Goal: Task Accomplishment & Management: Use online tool/utility

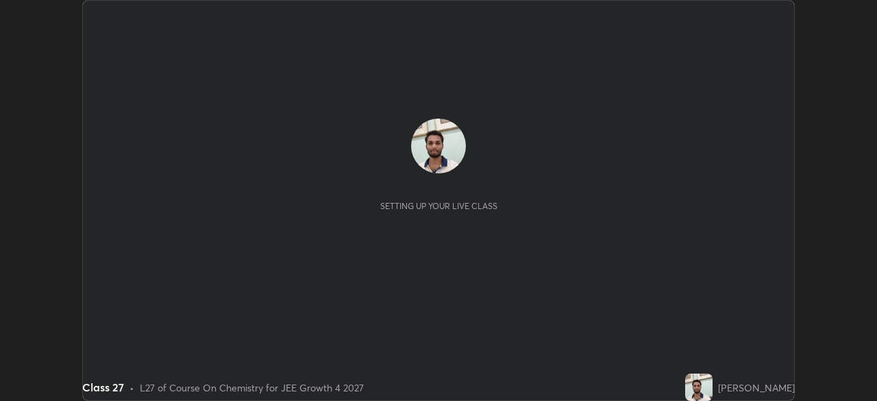
scroll to position [401, 877]
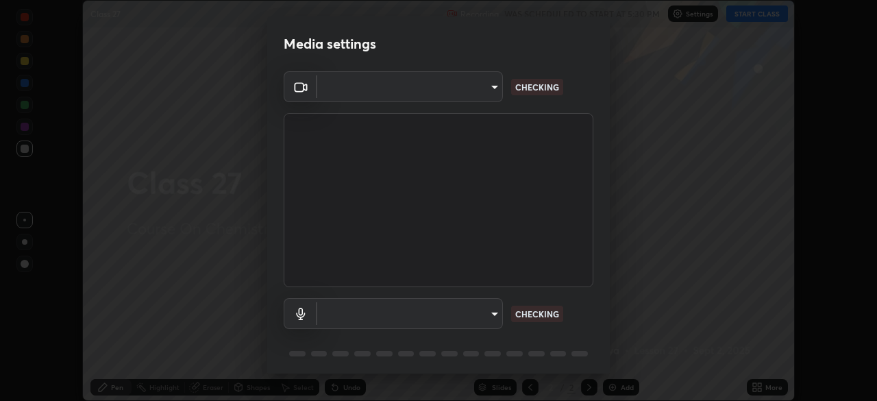
type input "e828e536804fa5ec44f09bab9f54175a8b6d317bb850f7280915d3359c97194d"
type input "communications"
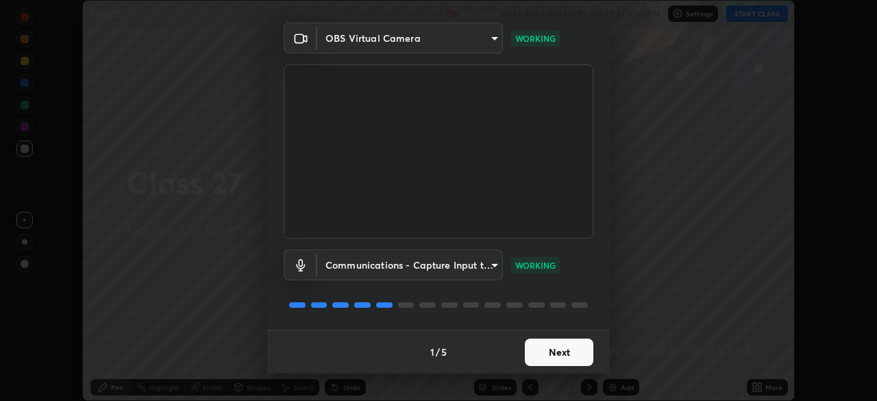
click at [567, 352] on button "Next" at bounding box center [559, 352] width 69 height 27
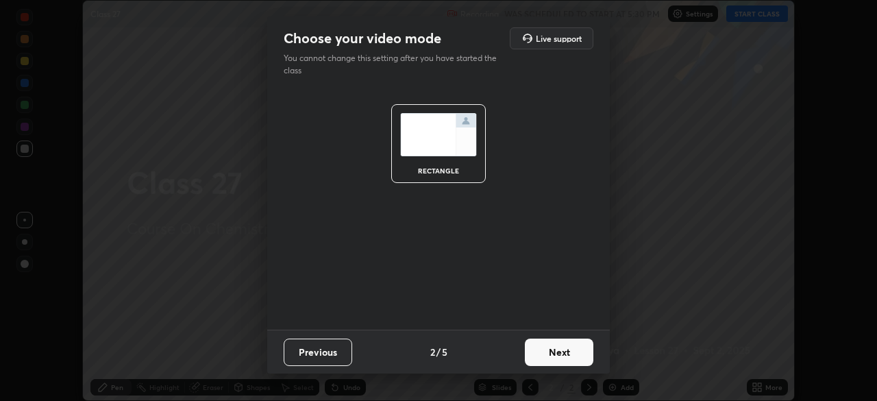
scroll to position [0, 0]
click at [567, 352] on button "Next" at bounding box center [559, 352] width 69 height 27
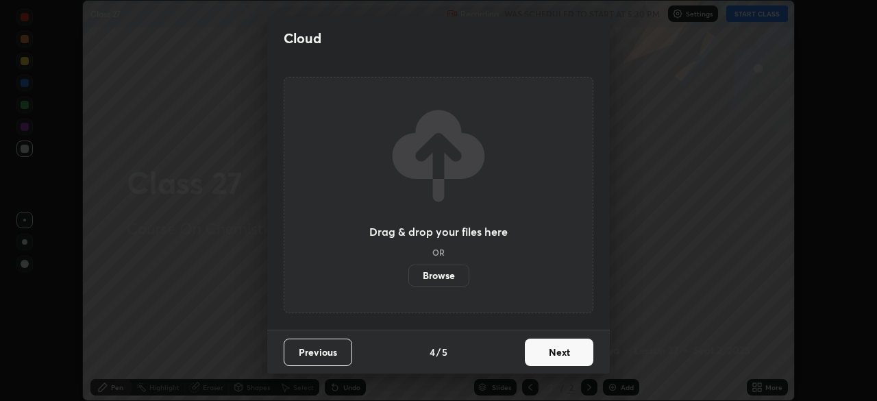
click at [569, 352] on button "Next" at bounding box center [559, 352] width 69 height 27
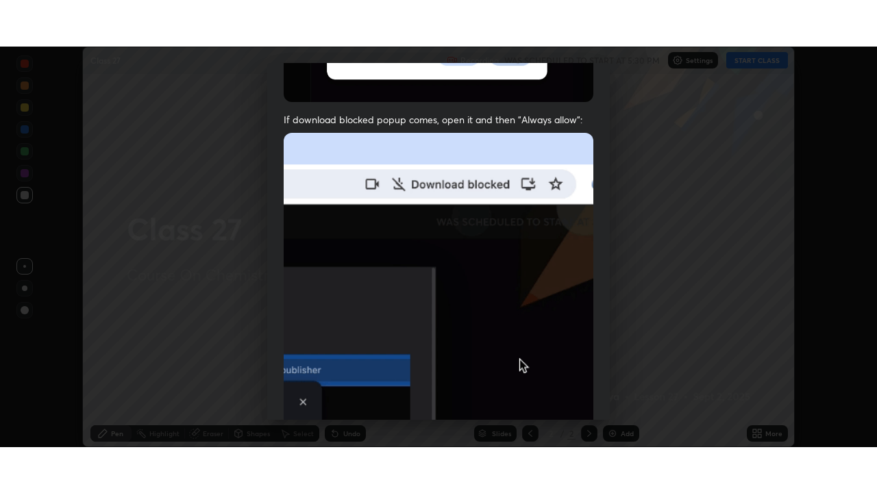
scroll to position [328, 0]
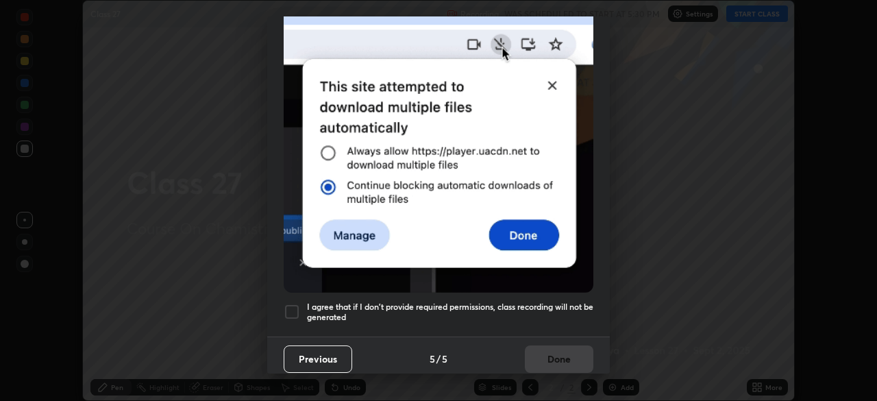
click at [292, 306] on div at bounding box center [292, 312] width 16 height 16
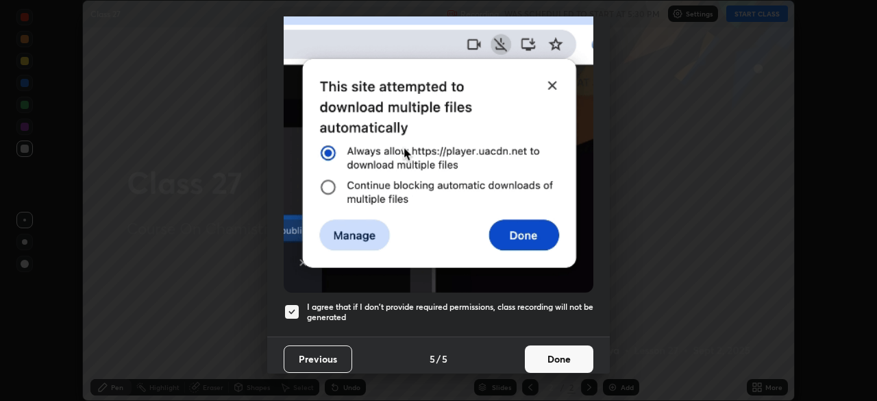
click at [562, 347] on button "Done" at bounding box center [559, 358] width 69 height 27
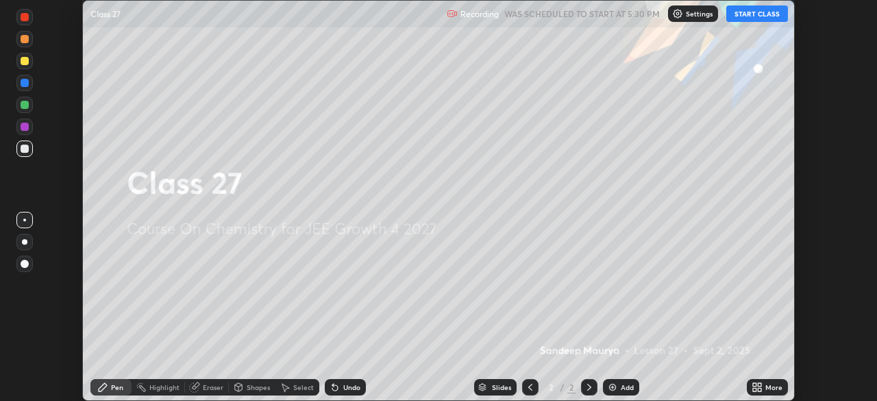
click at [766, 11] on button "START CLASS" at bounding box center [757, 13] width 62 height 16
click at [759, 388] on icon at bounding box center [759, 389] width 3 height 3
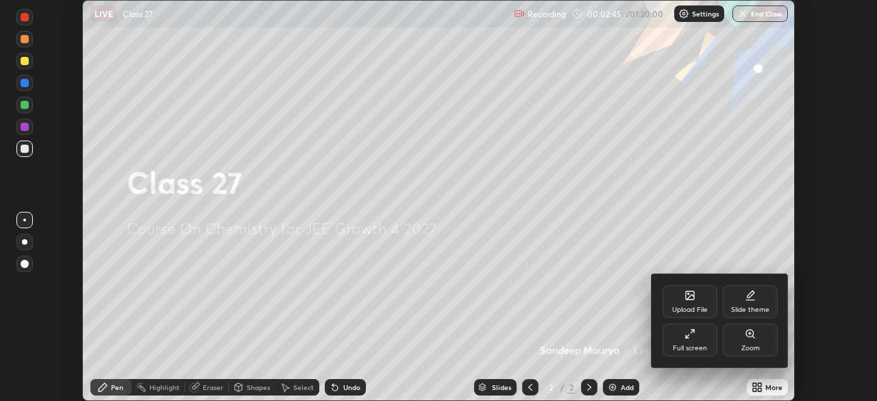
click at [691, 339] on icon at bounding box center [690, 333] width 11 height 11
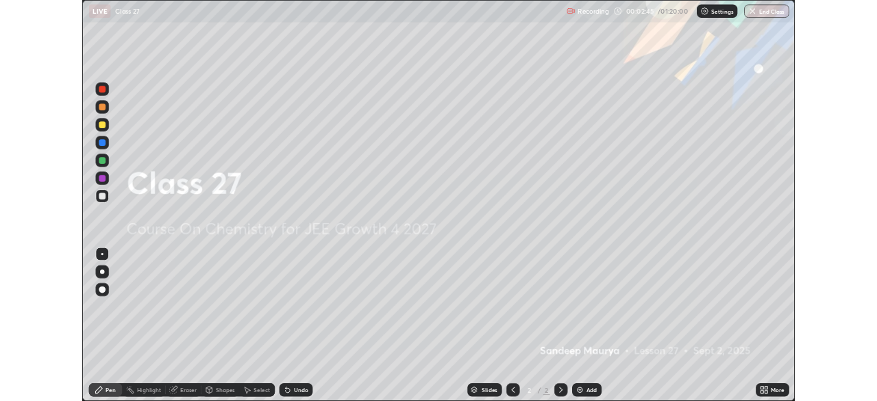
scroll to position [493, 877]
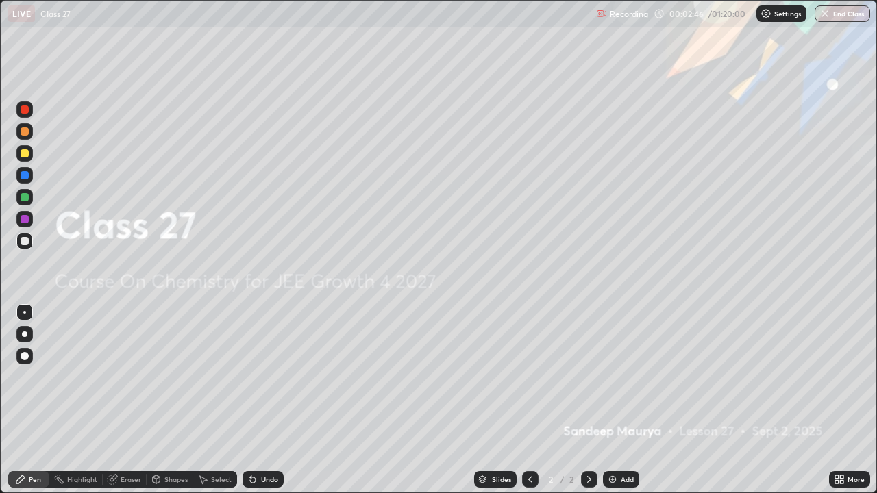
click at [608, 400] on img at bounding box center [612, 479] width 11 height 11
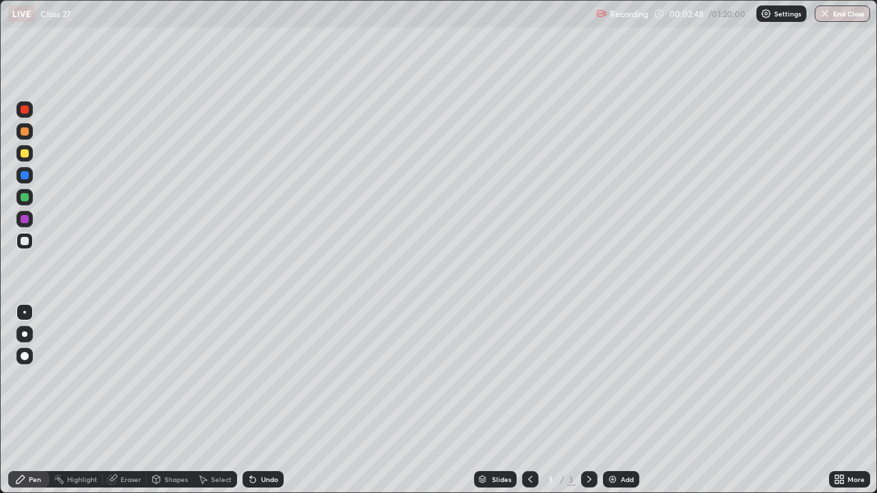
click at [26, 135] on div at bounding box center [25, 131] width 8 height 8
click at [30, 218] on div at bounding box center [24, 219] width 16 height 16
click at [609, 400] on img at bounding box center [612, 479] width 11 height 11
click at [25, 154] on div at bounding box center [25, 153] width 8 height 8
click at [28, 242] on div at bounding box center [25, 241] width 8 height 8
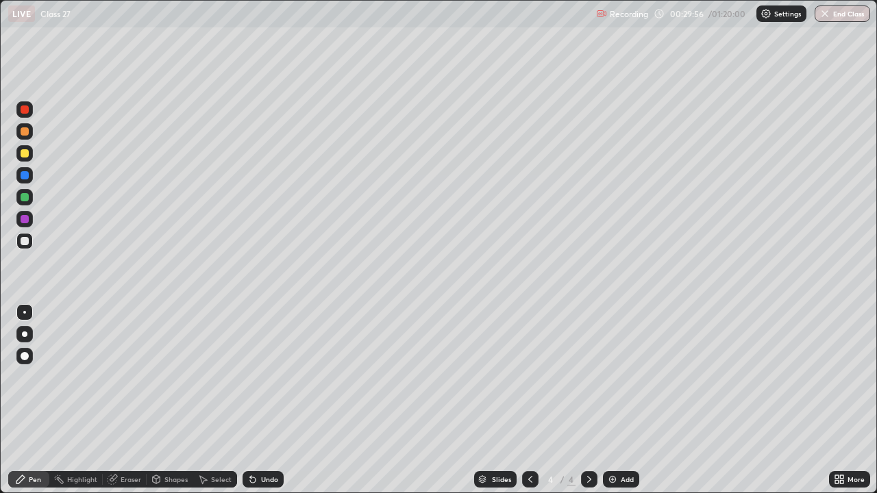
click at [776, 400] on div "Slides 4 / 4 Add" at bounding box center [557, 479] width 546 height 27
click at [613, 400] on img at bounding box center [612, 479] width 11 height 11
click at [261, 400] on div "Undo" at bounding box center [269, 479] width 17 height 7
click at [617, 400] on div "Add" at bounding box center [621, 479] width 36 height 16
click at [27, 127] on div at bounding box center [24, 131] width 16 height 16
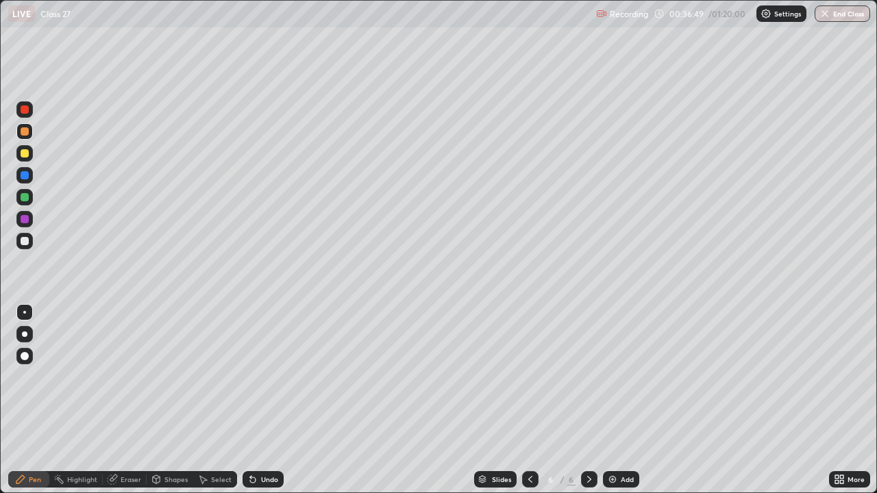
click at [24, 198] on div at bounding box center [25, 197] width 8 height 8
click at [25, 154] on div at bounding box center [25, 153] width 8 height 8
click at [25, 196] on div at bounding box center [25, 197] width 8 height 8
click at [27, 219] on div at bounding box center [25, 219] width 8 height 8
click at [25, 110] on div at bounding box center [25, 110] width 8 height 8
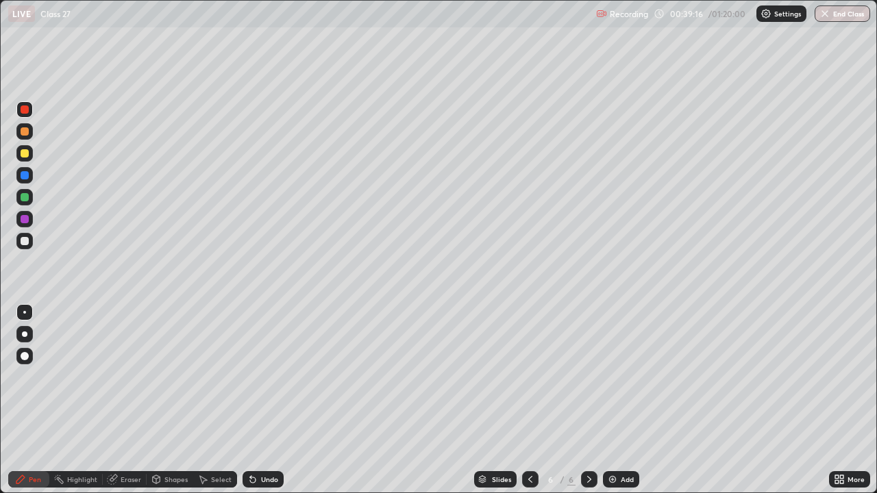
click at [24, 133] on div at bounding box center [25, 131] width 8 height 8
click at [25, 197] on div at bounding box center [25, 197] width 8 height 8
click at [24, 176] on div at bounding box center [25, 175] width 8 height 8
click at [613, 400] on img at bounding box center [612, 479] width 11 height 11
click at [25, 131] on div at bounding box center [25, 131] width 8 height 8
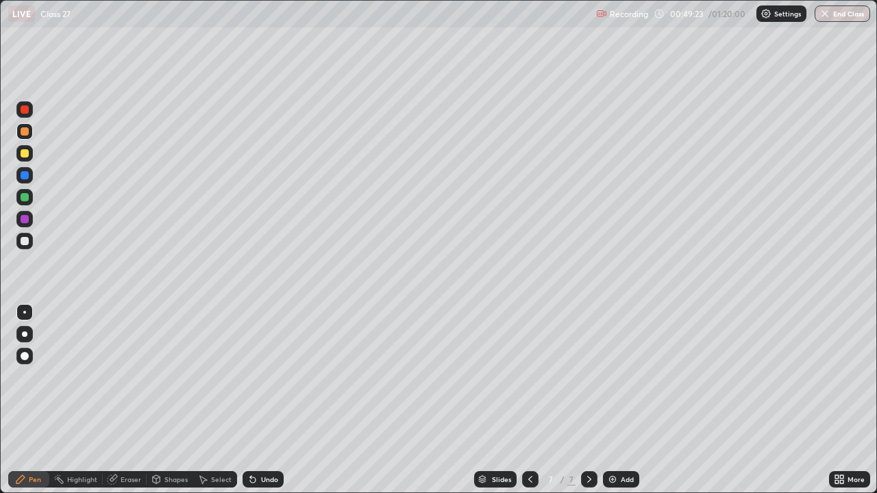
click at [262, 400] on div "Undo" at bounding box center [269, 479] width 17 height 7
click at [256, 400] on icon at bounding box center [252, 479] width 11 height 11
click at [32, 242] on div at bounding box center [24, 241] width 16 height 16
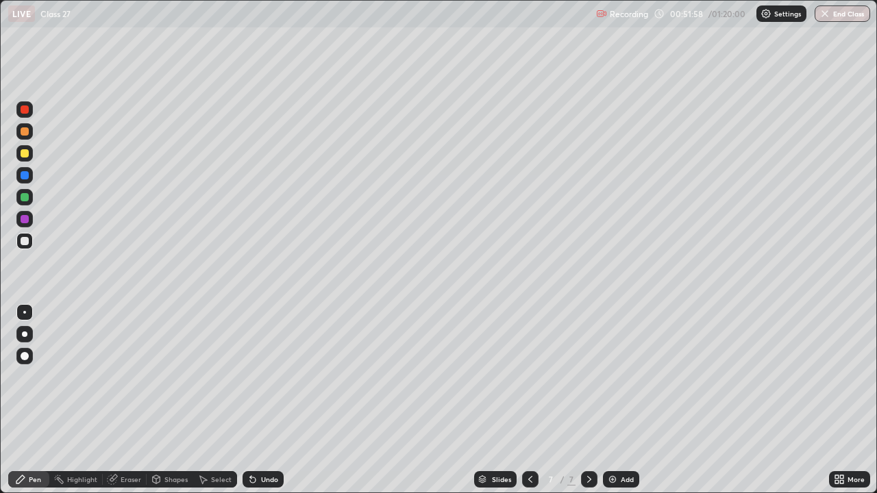
click at [265, 400] on div "Undo" at bounding box center [269, 479] width 17 height 7
click at [135, 400] on div "Eraser" at bounding box center [131, 479] width 21 height 7
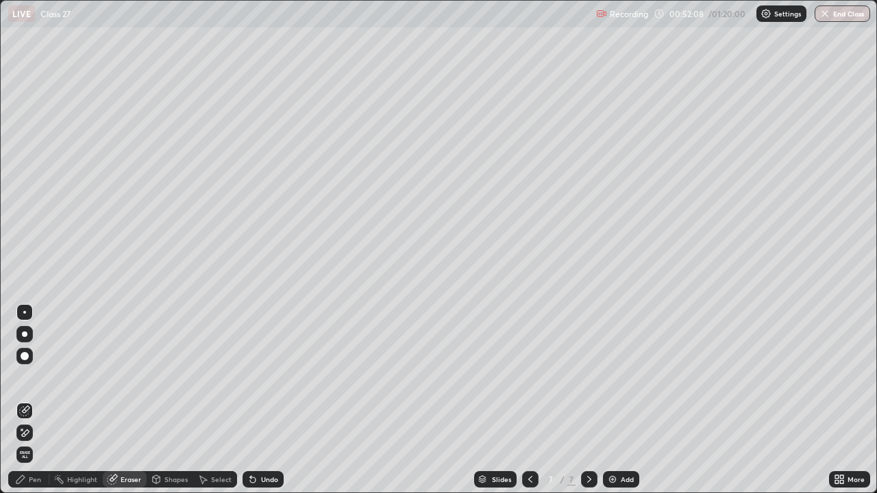
click at [40, 400] on div "Pen" at bounding box center [35, 479] width 12 height 7
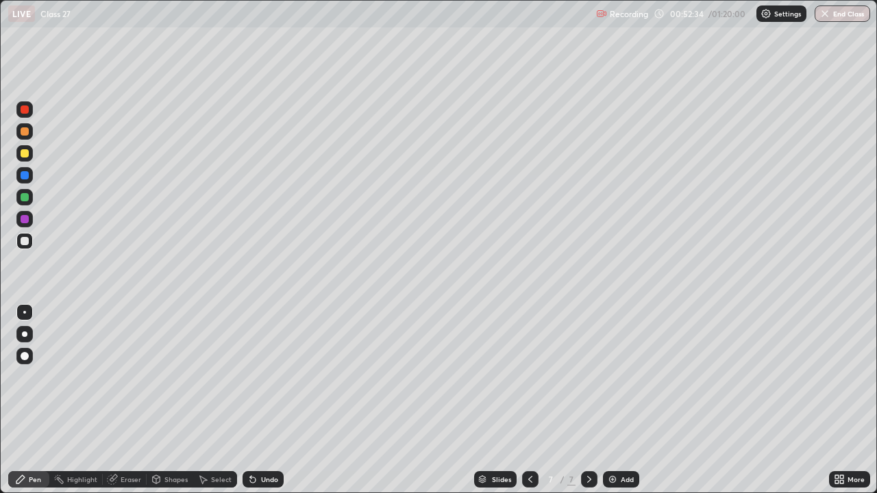
click at [27, 152] on div at bounding box center [25, 153] width 8 height 8
click at [528, 400] on icon at bounding box center [530, 479] width 11 height 11
click at [588, 400] on icon at bounding box center [589, 479] width 11 height 11
click at [28, 241] on div at bounding box center [25, 241] width 8 height 8
click at [23, 156] on div at bounding box center [25, 153] width 8 height 8
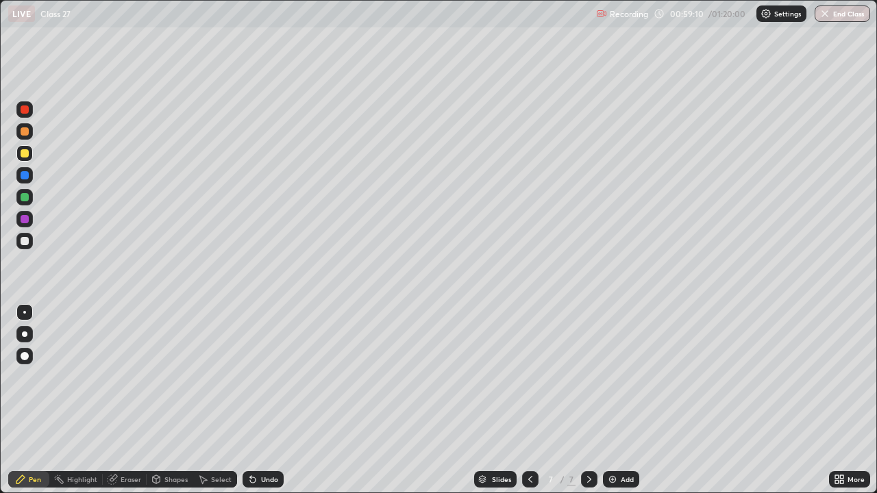
click at [130, 400] on div "Eraser" at bounding box center [131, 479] width 21 height 7
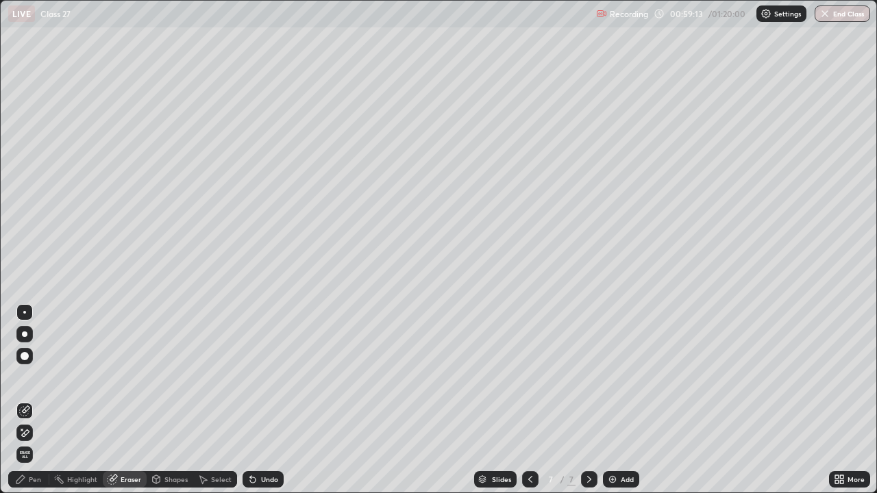
click at [36, 400] on div "Pen" at bounding box center [35, 479] width 12 height 7
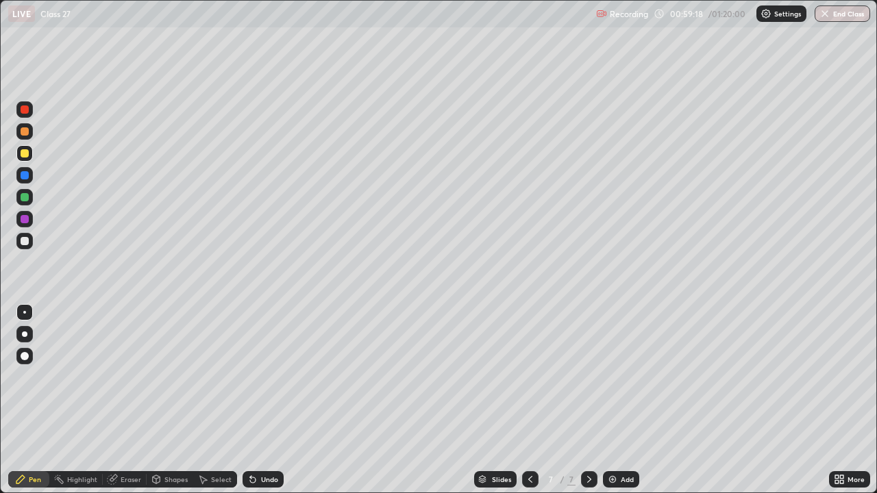
click at [261, 400] on div "Undo" at bounding box center [269, 479] width 17 height 7
click at [25, 176] on div at bounding box center [25, 175] width 8 height 8
click at [830, 13] on button "End Class" at bounding box center [843, 13] width 56 height 16
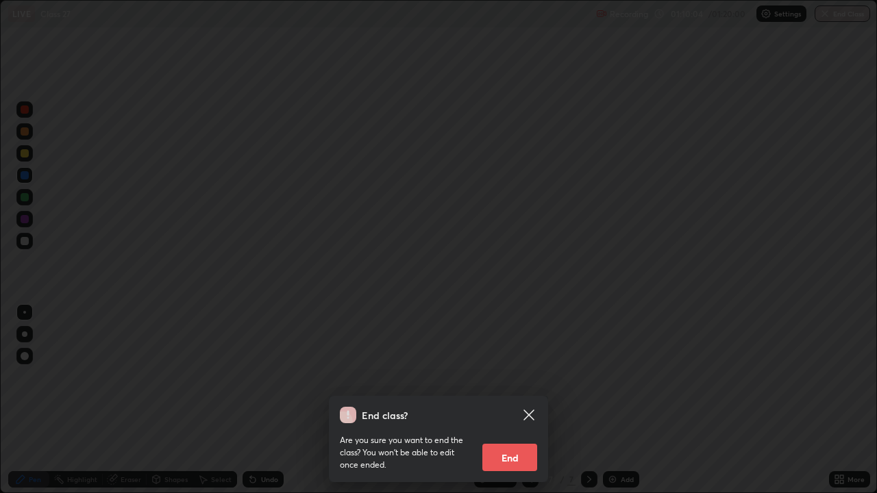
click at [513, 400] on button "End" at bounding box center [509, 457] width 55 height 27
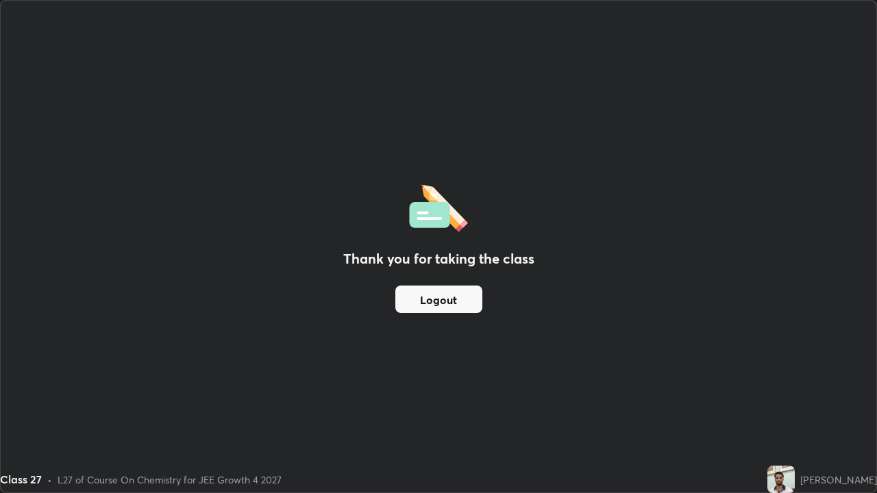
click at [651, 289] on div "Thank you for taking the class Logout" at bounding box center [439, 247] width 876 height 492
click at [654, 283] on div "Thank you for taking the class Logout" at bounding box center [439, 247] width 876 height 492
click at [645, 197] on div "Thank you for taking the class Logout" at bounding box center [439, 247] width 876 height 492
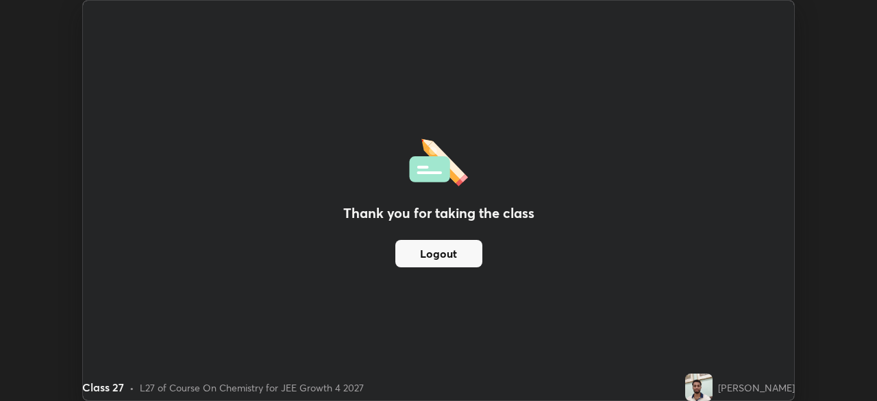
scroll to position [68131, 67655]
